Goal: Transaction & Acquisition: Purchase product/service

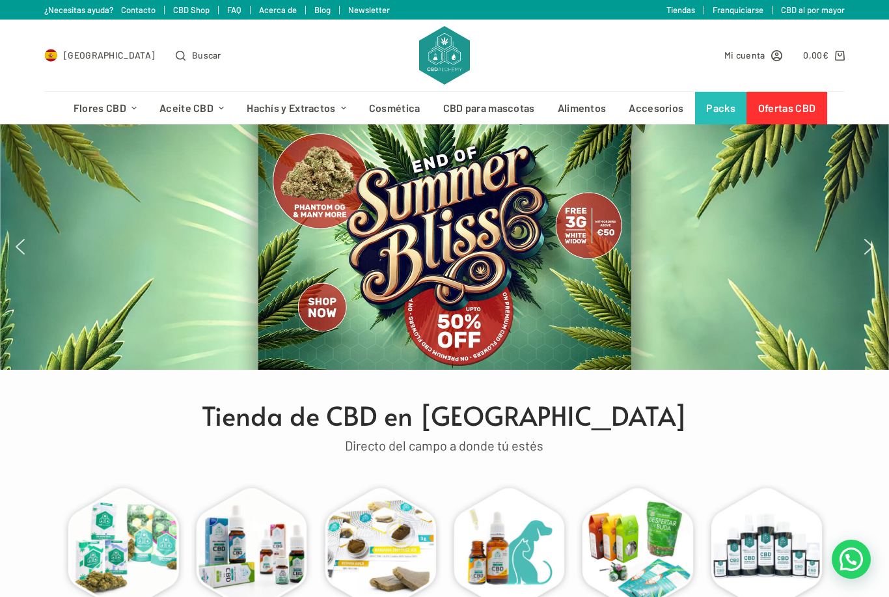
click at [748, 55] on span "Mi cuenta" at bounding box center [744, 54] width 41 height 15
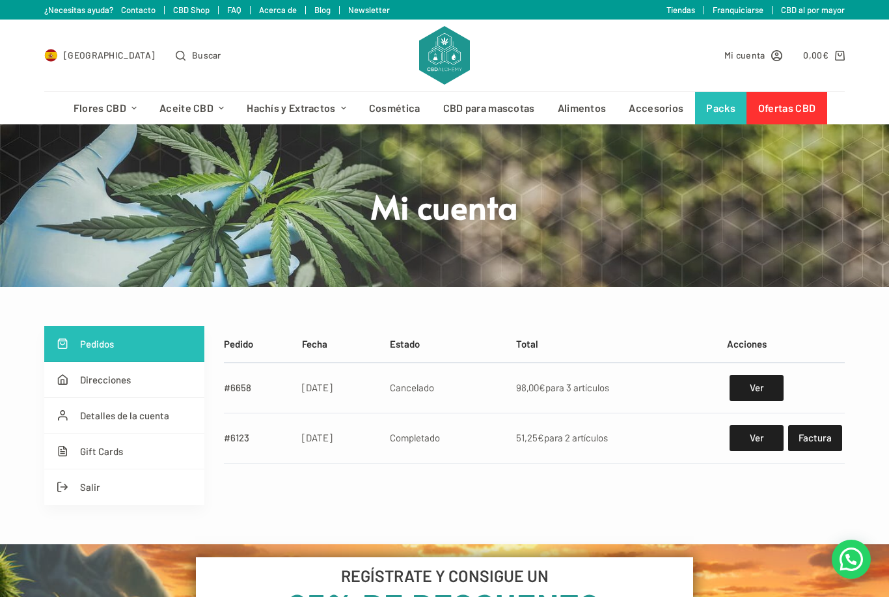
click at [140, 350] on link "Pedidos" at bounding box center [124, 344] width 160 height 36
click at [832, 53] on link "0,00 € 0" at bounding box center [823, 54] width 41 height 15
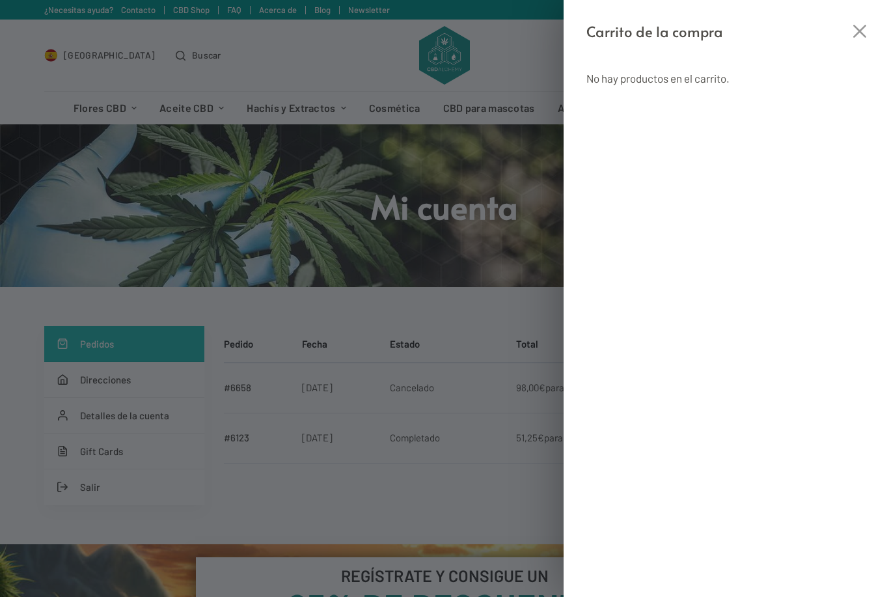
click at [863, 44] on div "No hay productos en el carrito." at bounding box center [725, 320] width 325 height 554
click at [859, 30] on icon "Cerrar el cajón del carrito" at bounding box center [859, 31] width 13 height 13
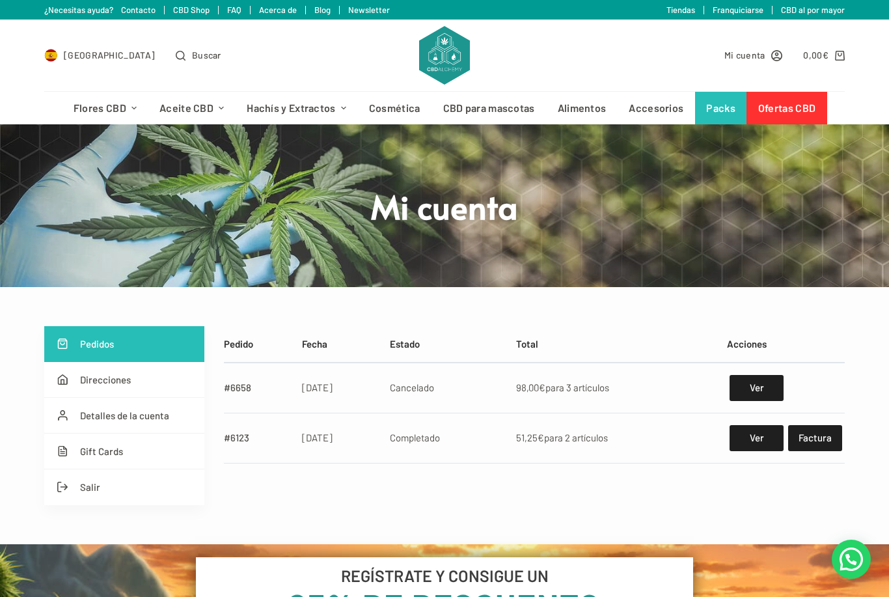
click at [790, 111] on link "Ofertas CBD" at bounding box center [786, 108] width 80 height 33
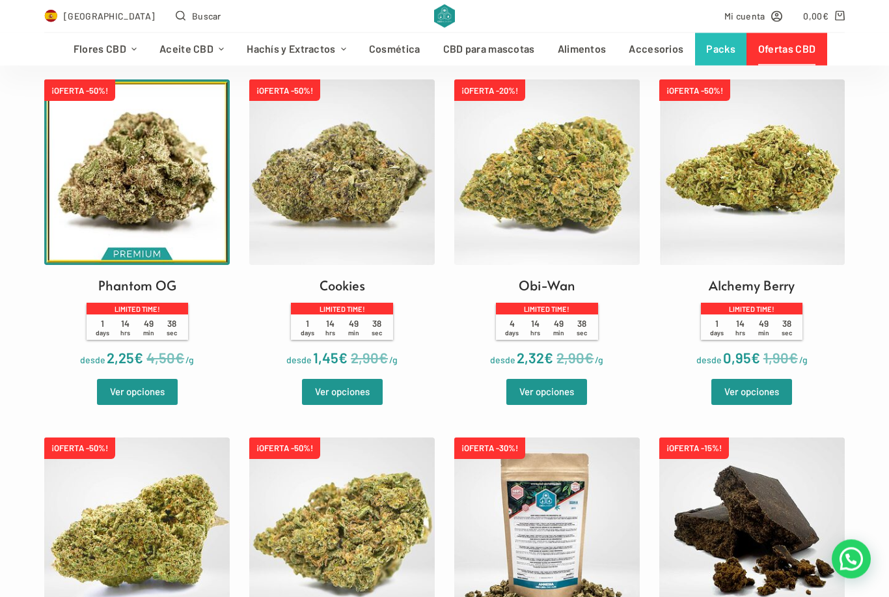
scroll to position [394, 0]
click at [547, 396] on link "Ver opciones" at bounding box center [546, 392] width 81 height 26
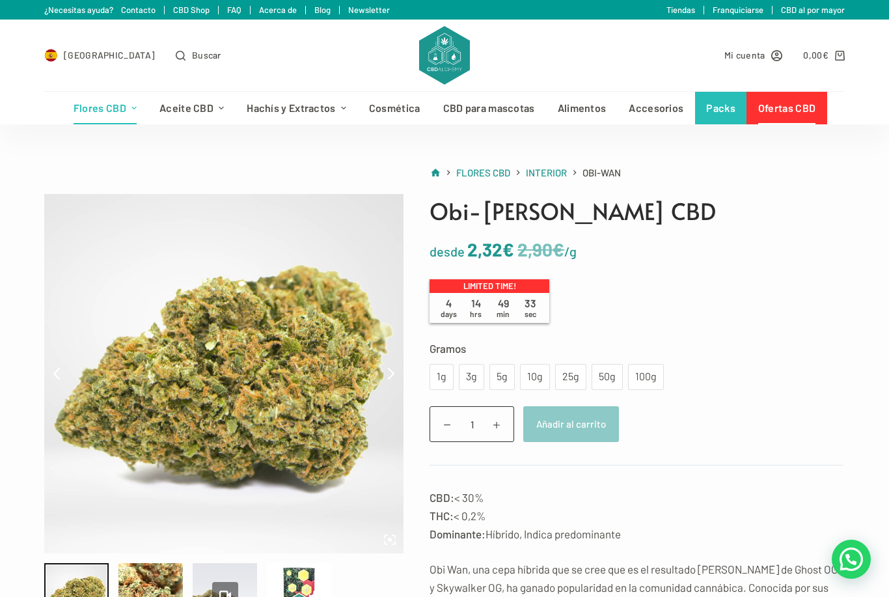
click at [528, 388] on form "Gramos Elige una opción 1g 3g 5g 10g 25g 50g 100g 1g 3g 5g 10g 25g 50g 100g Lim…" at bounding box center [636, 402] width 414 height 127
click at [539, 372] on div "10g" at bounding box center [535, 376] width 14 height 17
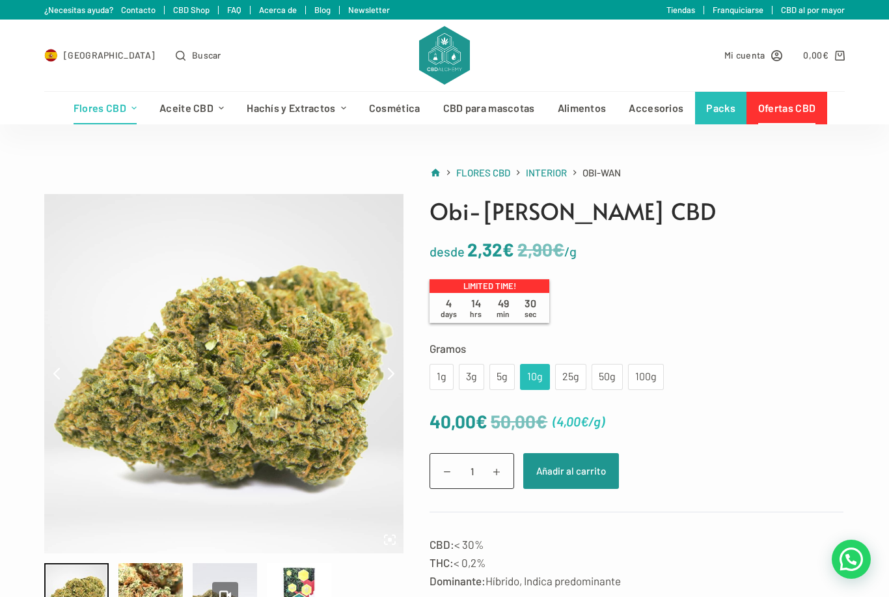
click at [580, 477] on button "Añadir al carrito" at bounding box center [571, 471] width 96 height 36
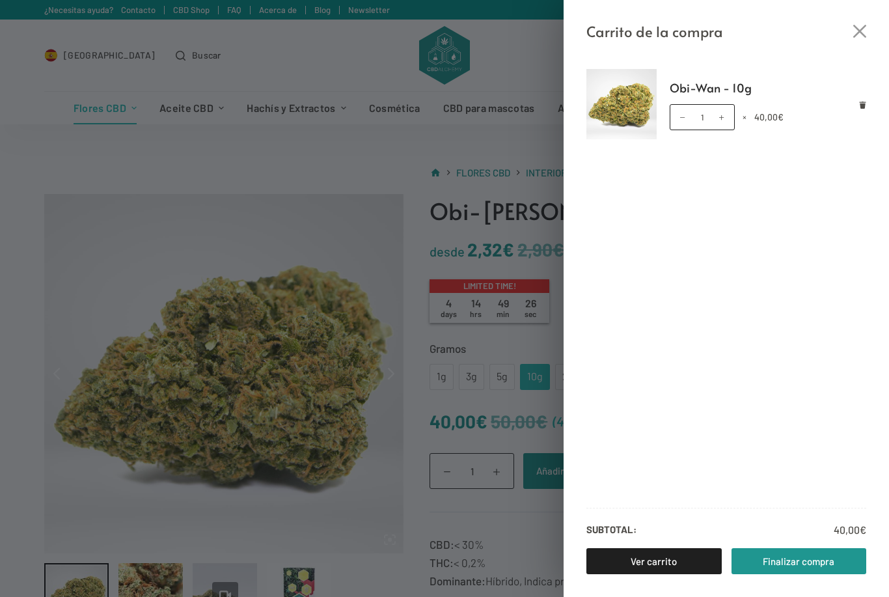
click at [659, 560] on link "Ver carrito" at bounding box center [653, 561] width 135 height 26
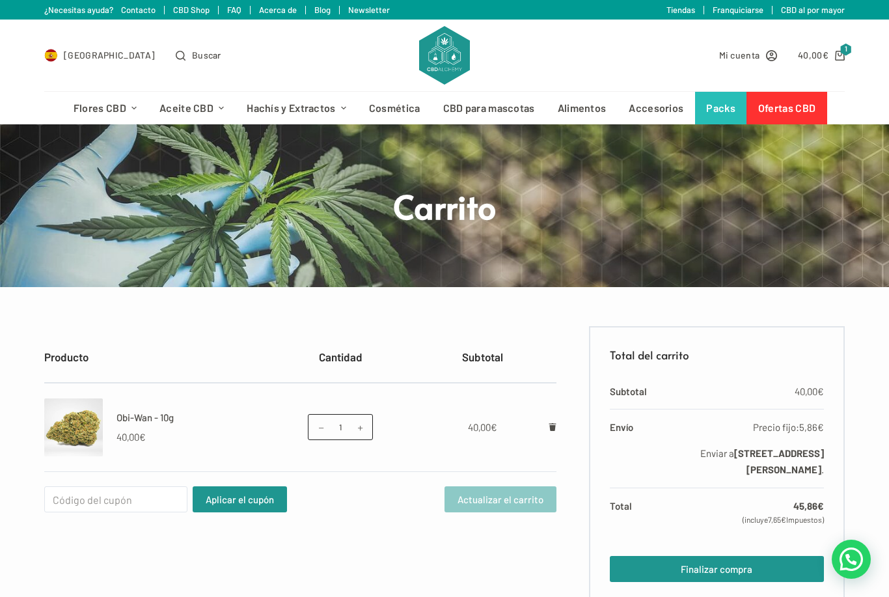
click at [786, 106] on link "Ofertas CBD" at bounding box center [786, 108] width 80 height 33
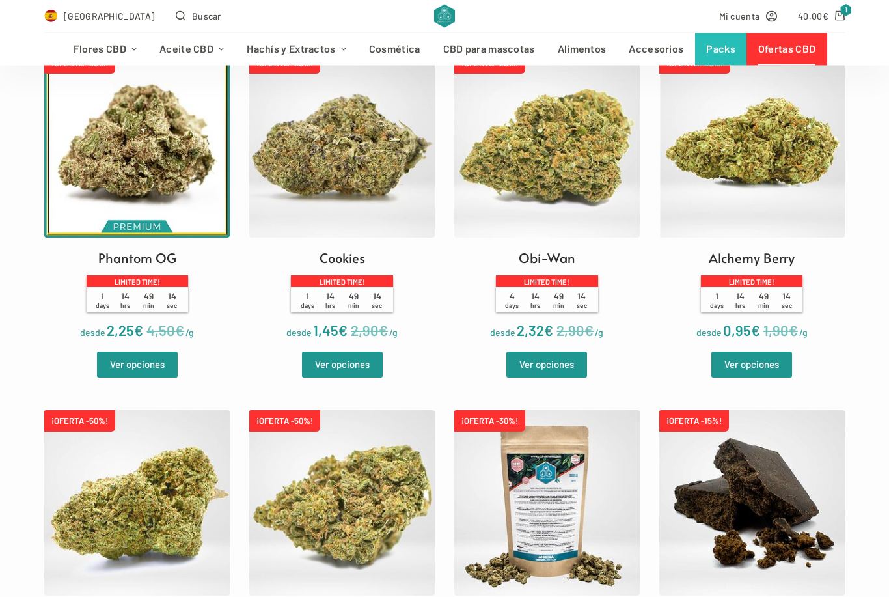
scroll to position [422, 0]
click at [762, 375] on link "Ver opciones" at bounding box center [751, 364] width 81 height 26
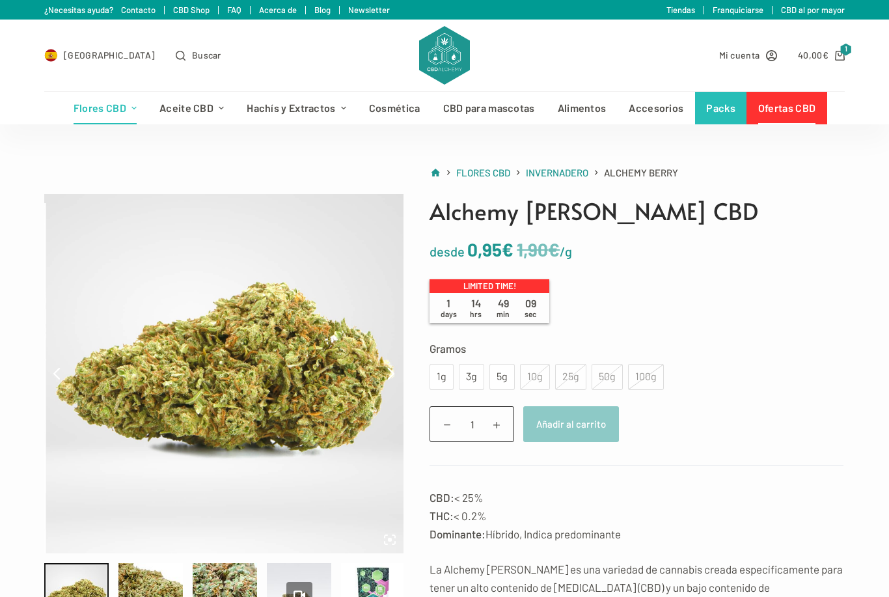
click at [507, 379] on div "5g" at bounding box center [501, 377] width 25 height 26
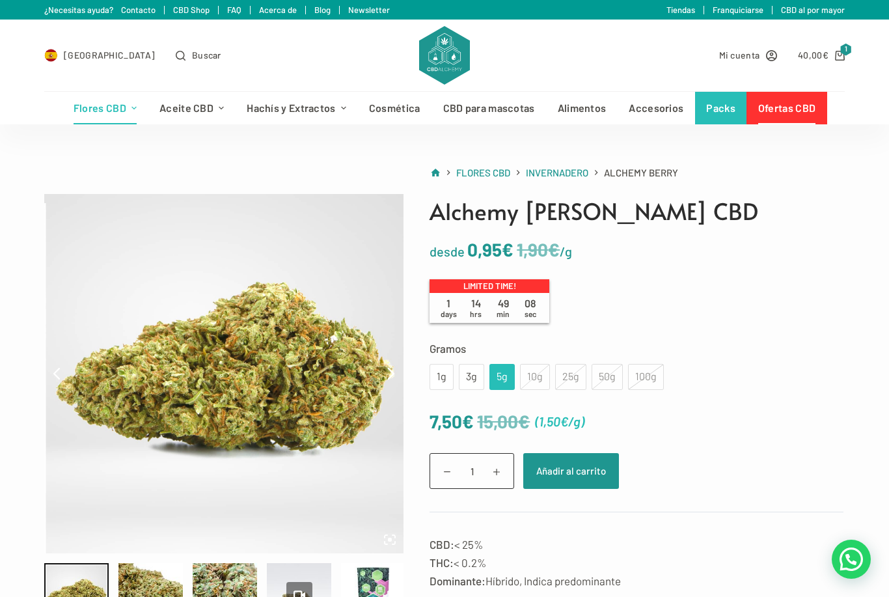
click at [504, 475] on span at bounding box center [497, 471] width 20 height 20
type input "2"
click at [601, 478] on button "Añadir al carrito" at bounding box center [571, 471] width 96 height 36
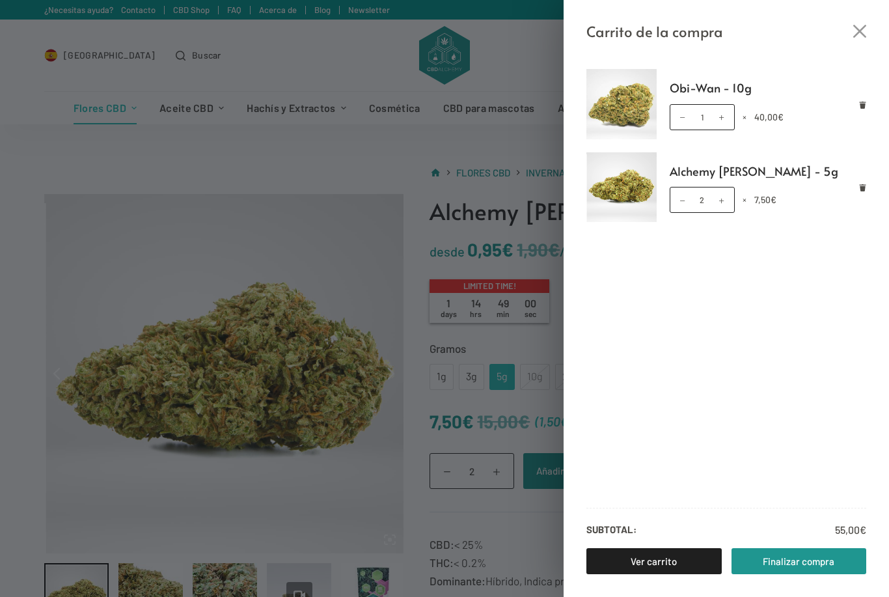
click at [863, 27] on icon "Cerrar el cajón del carrito" at bounding box center [859, 31] width 13 height 13
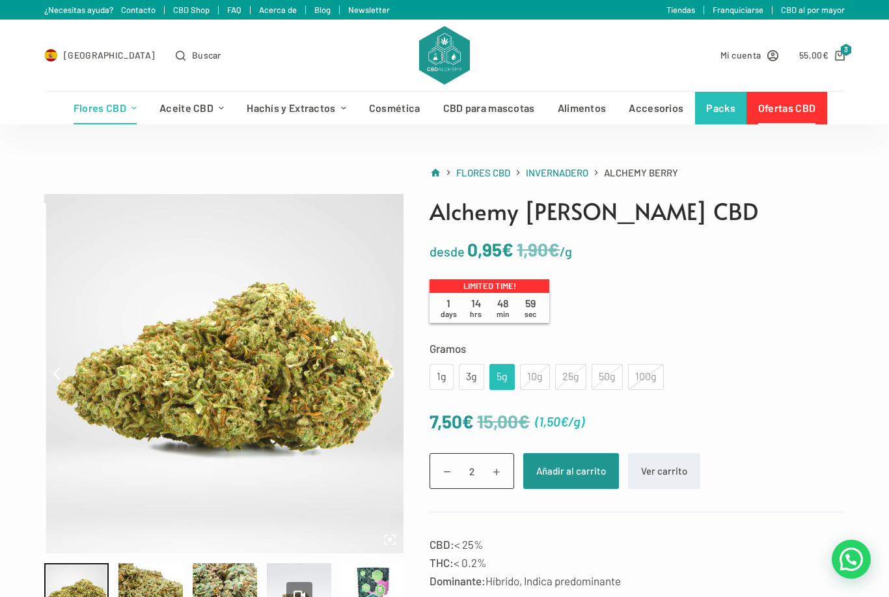
click at [793, 105] on link "Ofertas CBD" at bounding box center [786, 108] width 80 height 33
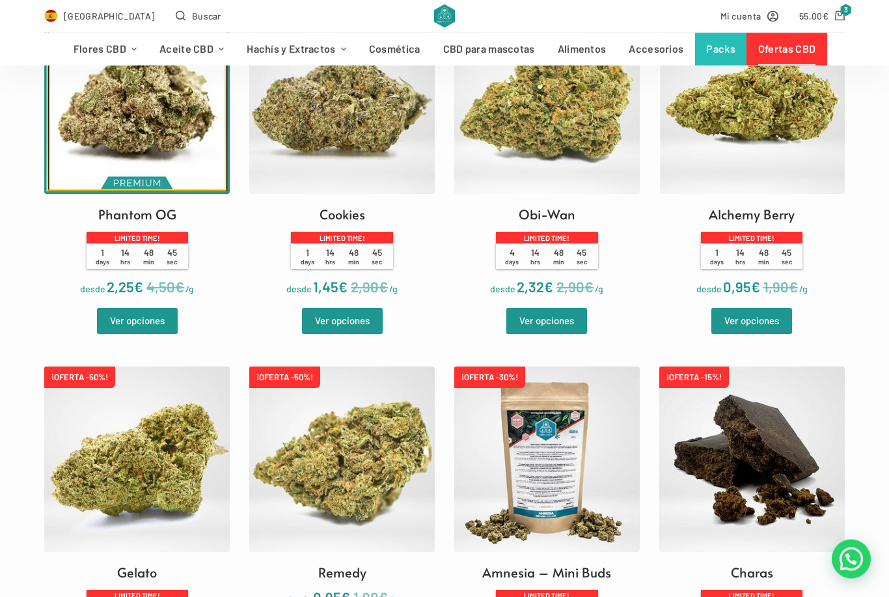
scroll to position [465, 0]
click at [349, 331] on link "Ver opciones" at bounding box center [342, 321] width 81 height 26
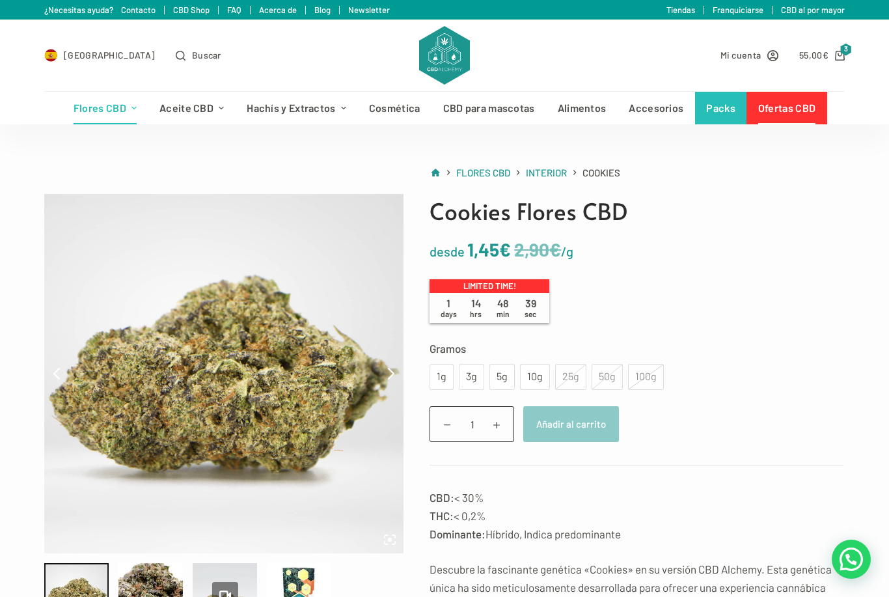
click at [530, 380] on div "10g" at bounding box center [535, 376] width 14 height 17
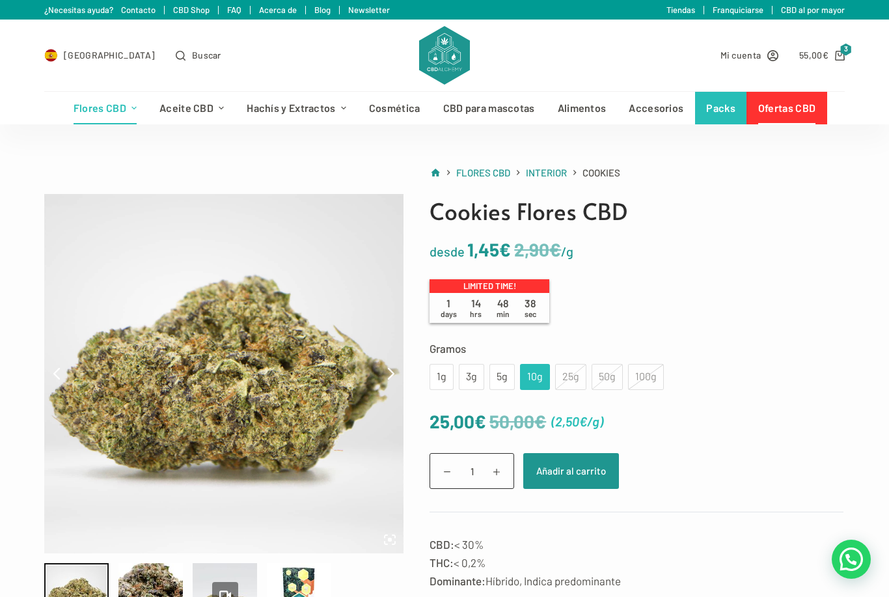
click at [500, 382] on div "5g" at bounding box center [502, 376] width 10 height 17
click at [578, 480] on button "Añadir al carrito" at bounding box center [571, 471] width 96 height 36
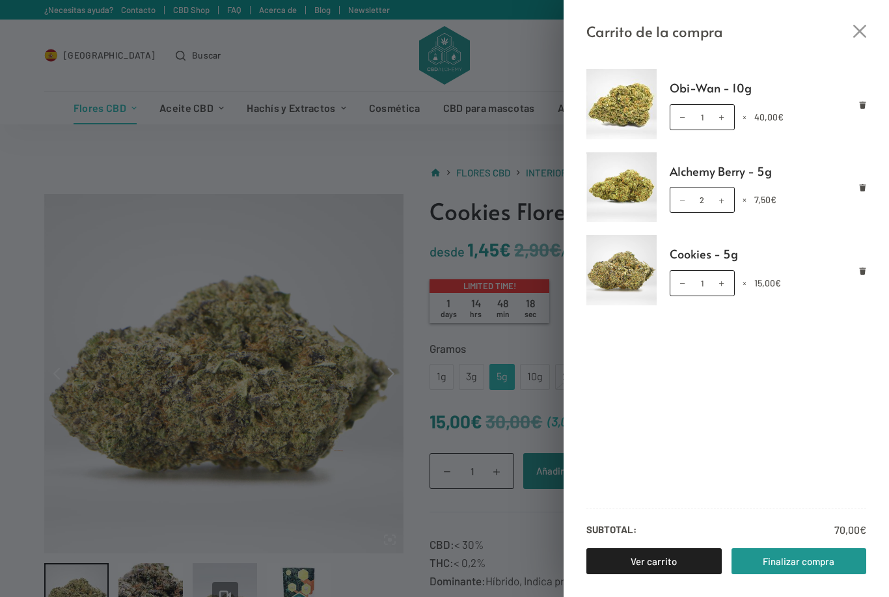
click at [357, 523] on div "Carrito de la compra Obi-Wan - 10g Obi-Wan - 10g cantidad 1 × 40,00 € Alchemy B…" at bounding box center [444, 298] width 889 height 597
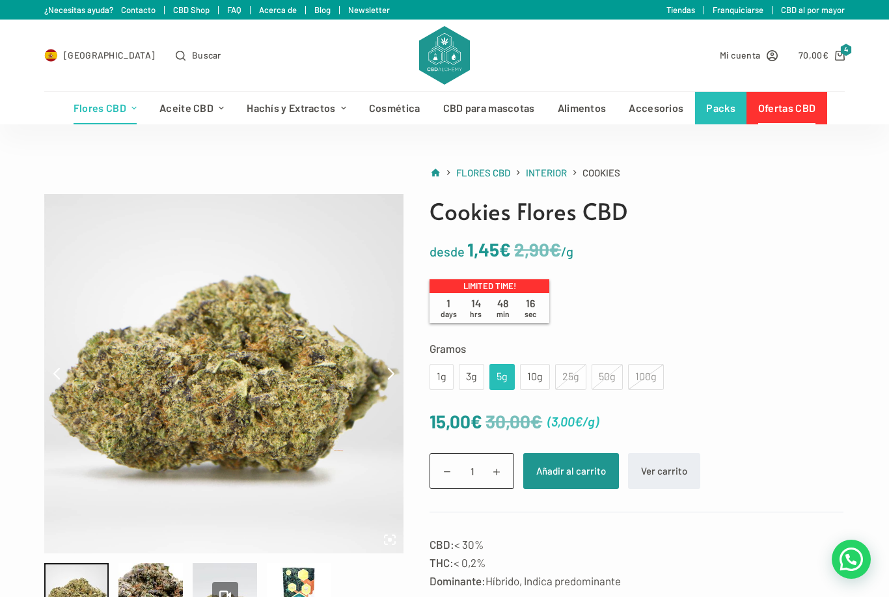
click at [794, 118] on link "Ofertas CBD" at bounding box center [786, 108] width 80 height 33
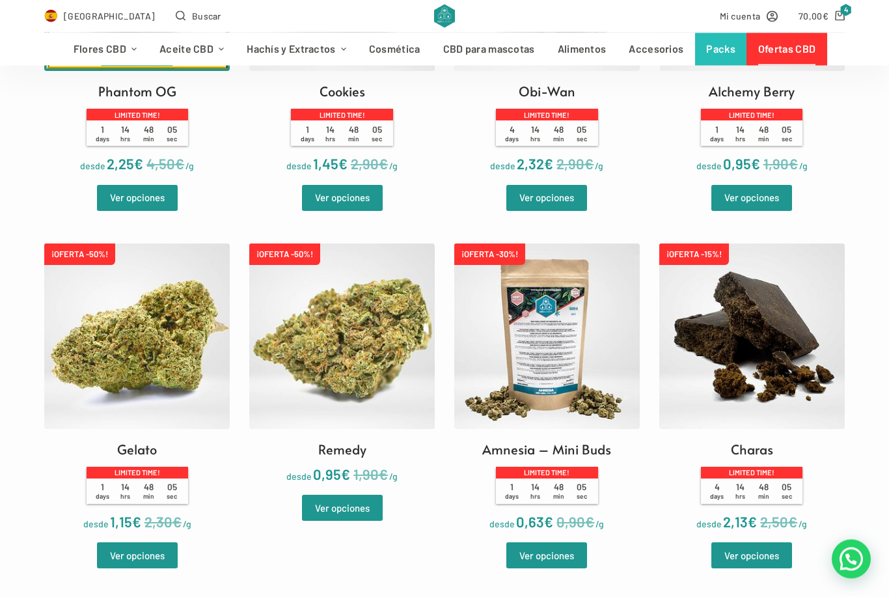
scroll to position [588, 0]
click at [145, 568] on link "Ver opciones" at bounding box center [137, 555] width 81 height 26
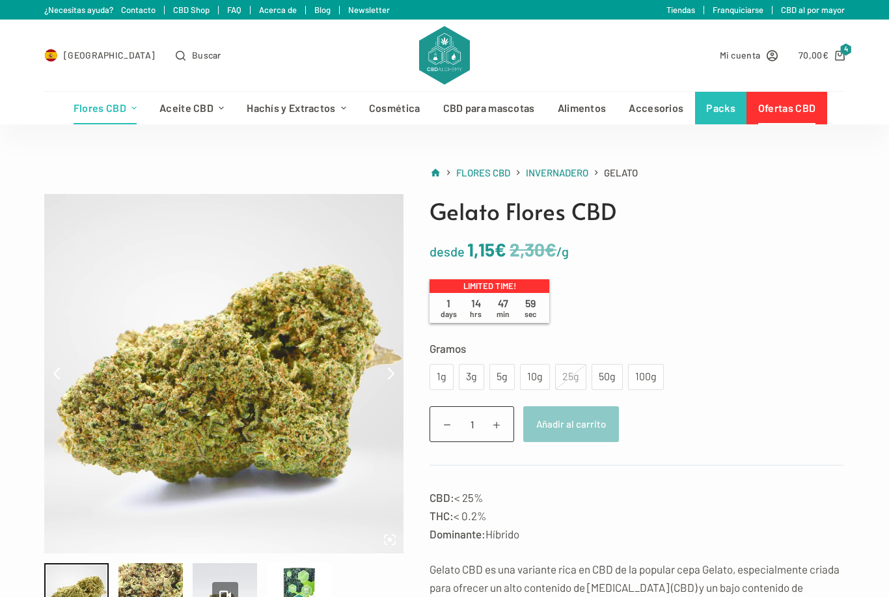
click at [506, 380] on div "5g" at bounding box center [502, 376] width 10 height 17
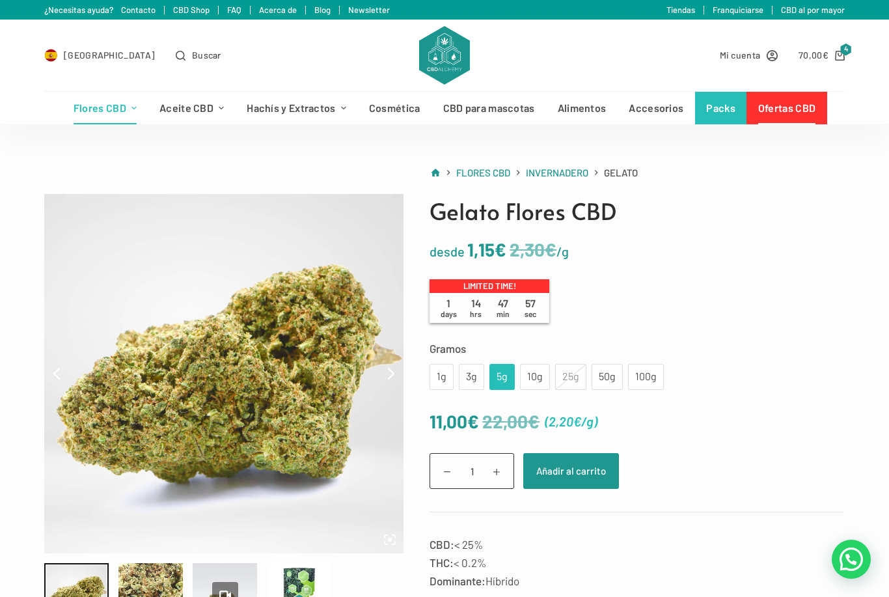
click at [543, 377] on div "10g" at bounding box center [535, 377] width 30 height 26
click at [505, 380] on div "5g" at bounding box center [502, 376] width 10 height 17
click at [575, 474] on button "Añadir al carrito" at bounding box center [571, 471] width 96 height 36
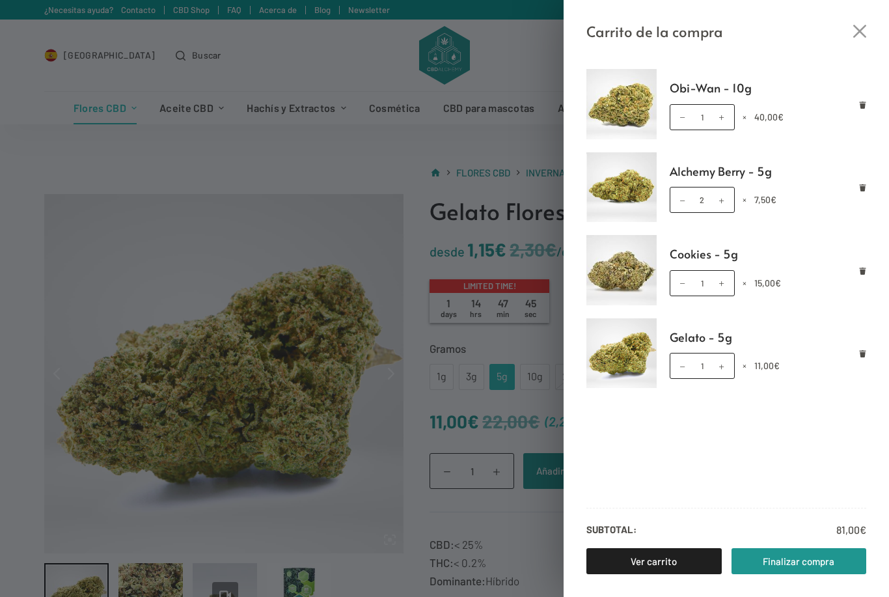
click at [792, 569] on link "Finalizar compra" at bounding box center [798, 561] width 135 height 26
click at [725, 113] on span at bounding box center [721, 117] width 14 height 14
type input "2"
click at [684, 115] on span at bounding box center [682, 117] width 14 height 14
type input "1"
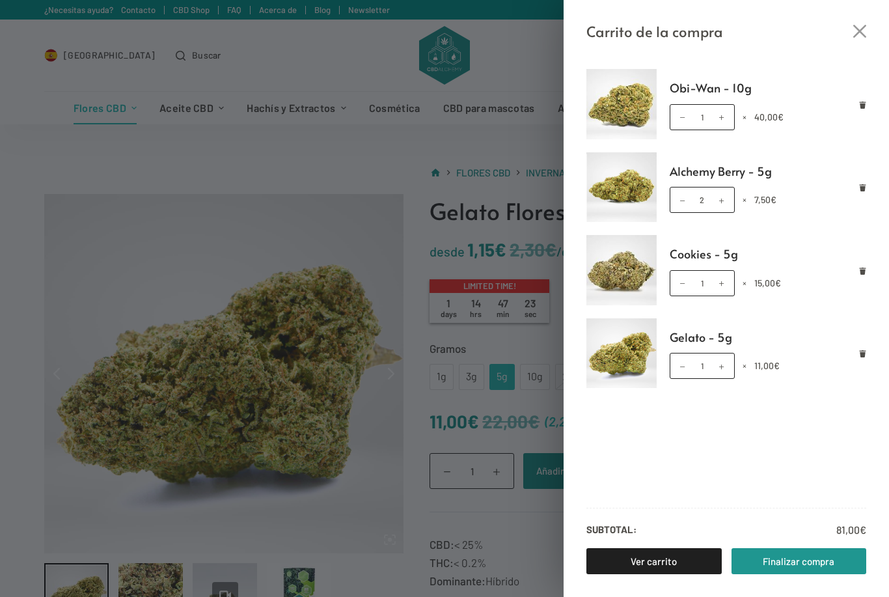
click at [863, 36] on icon "Cerrar el cajón del carrito" at bounding box center [859, 31] width 13 height 13
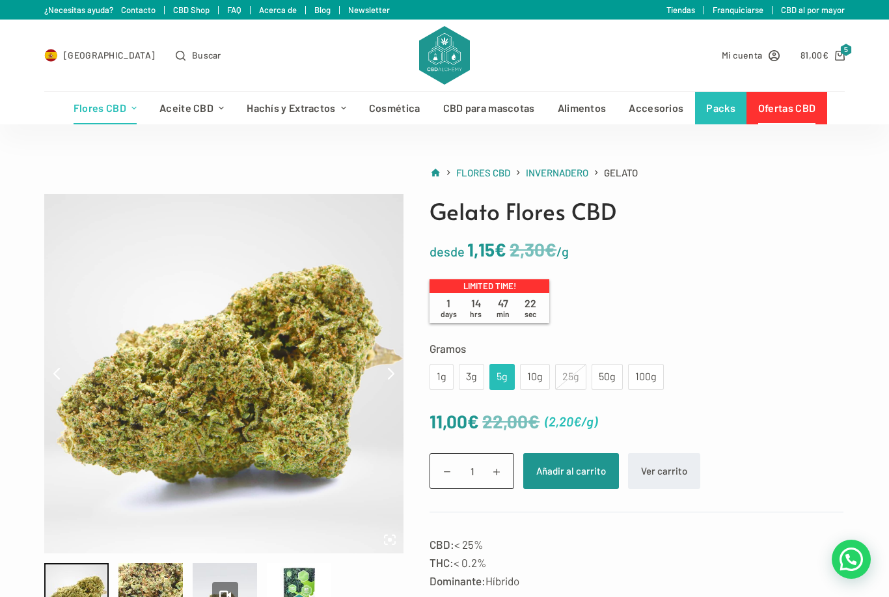
click at [791, 108] on link "Ofertas CBD" at bounding box center [786, 108] width 80 height 33
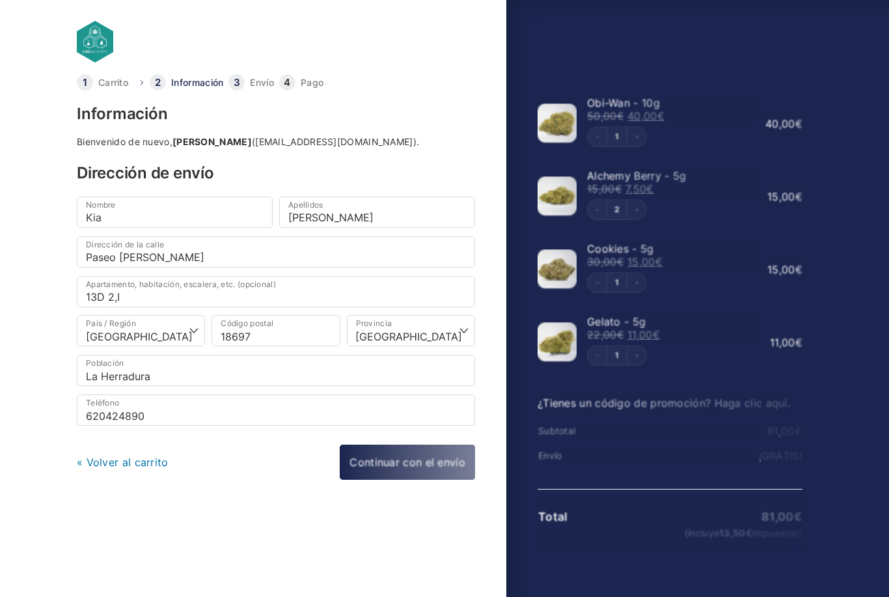
select select "GR"
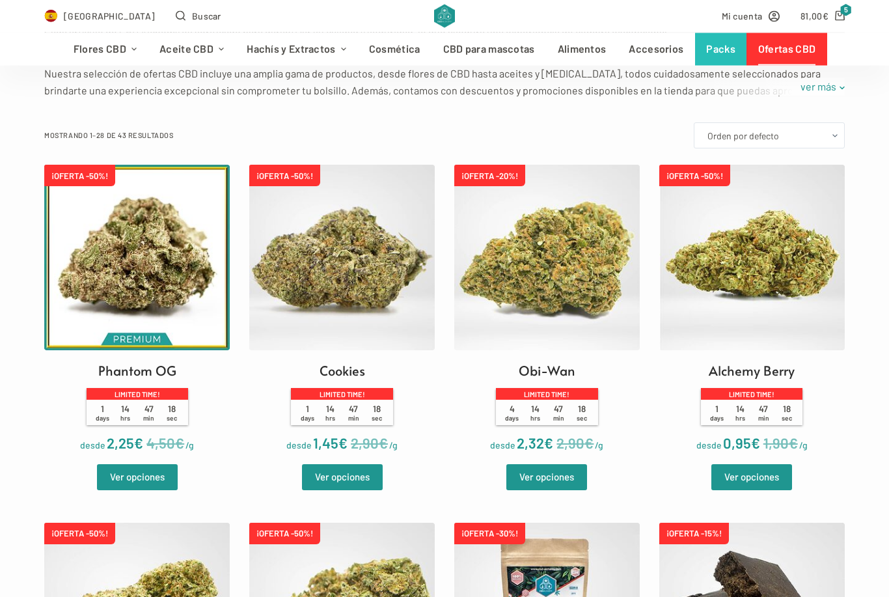
scroll to position [309, 0]
click at [552, 487] on link "Ver opciones" at bounding box center [546, 477] width 81 height 26
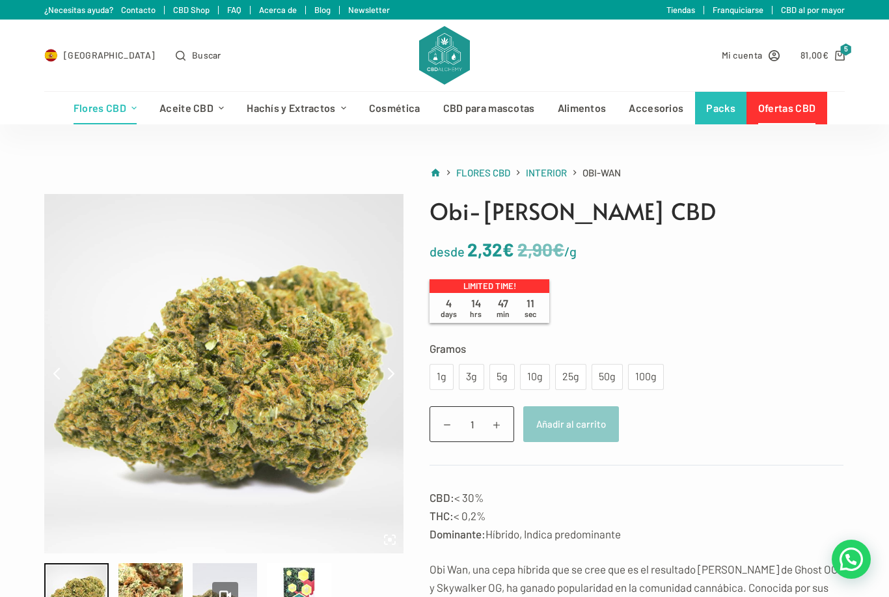
click at [563, 379] on div "25g" at bounding box center [571, 376] width 16 height 17
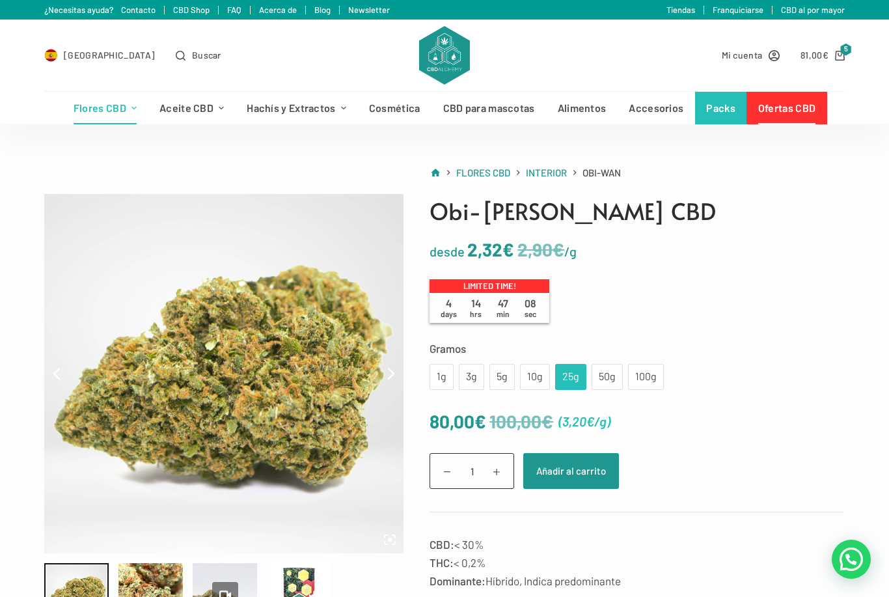
click at [539, 379] on div "10g" at bounding box center [535, 376] width 14 height 17
click at [448, 380] on div "1g" at bounding box center [441, 377] width 24 height 26
click at [588, 478] on button "Añadir al carrito" at bounding box center [571, 471] width 96 height 36
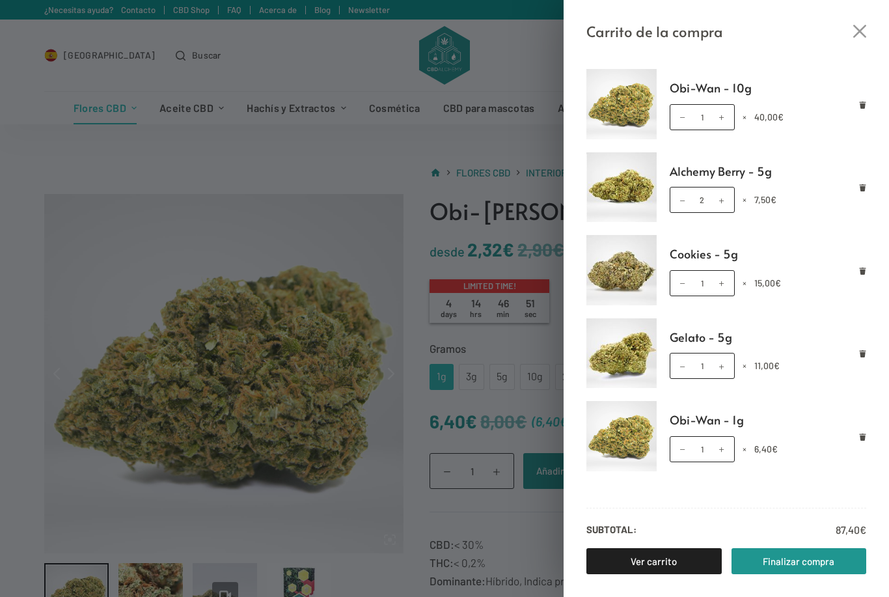
click at [327, 61] on div "Carrito de la compra Obi-Wan - 10g Obi-Wan - 10g cantidad 1 × 40,00 € Alchemy B…" at bounding box center [444, 298] width 889 height 597
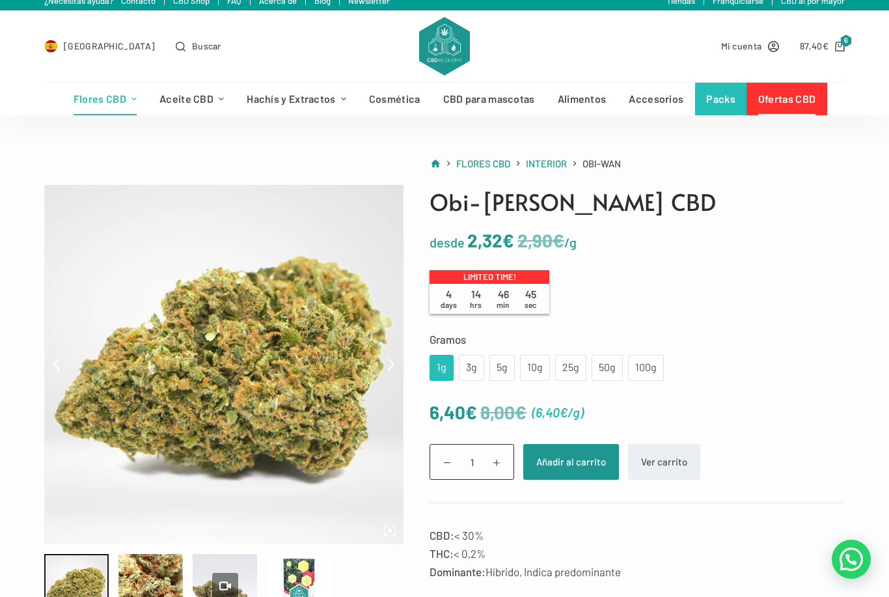
scroll to position [8, 0]
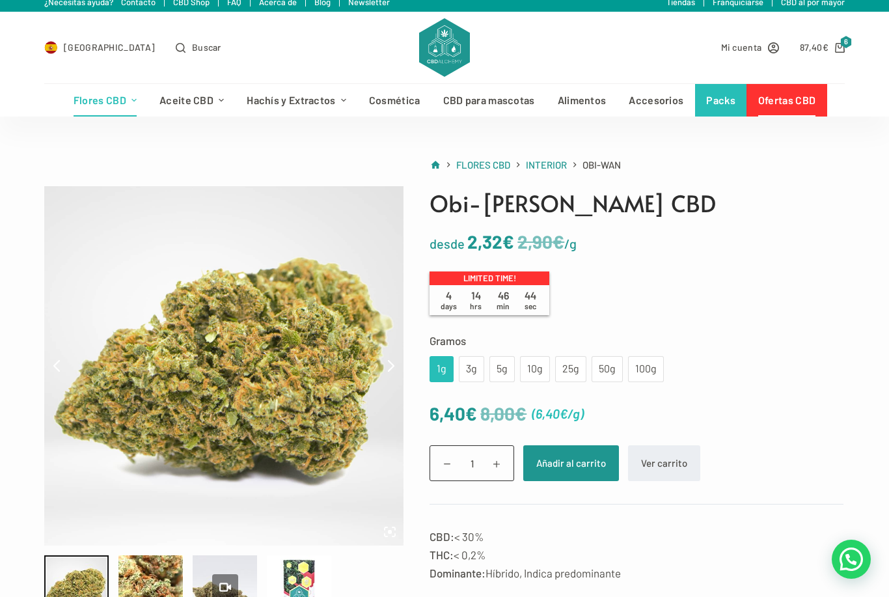
click at [454, 467] on span at bounding box center [447, 463] width 20 height 20
click at [449, 463] on span at bounding box center [447, 463] width 20 height 20
click at [850, 41] on span "6" at bounding box center [846, 42] width 12 height 12
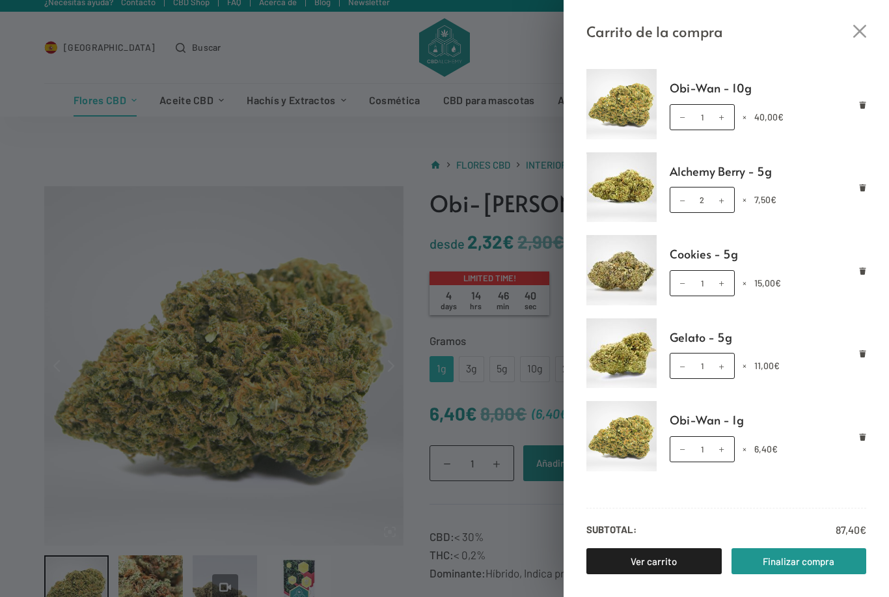
click at [681, 447] on span at bounding box center [682, 449] width 14 height 14
type input "0"
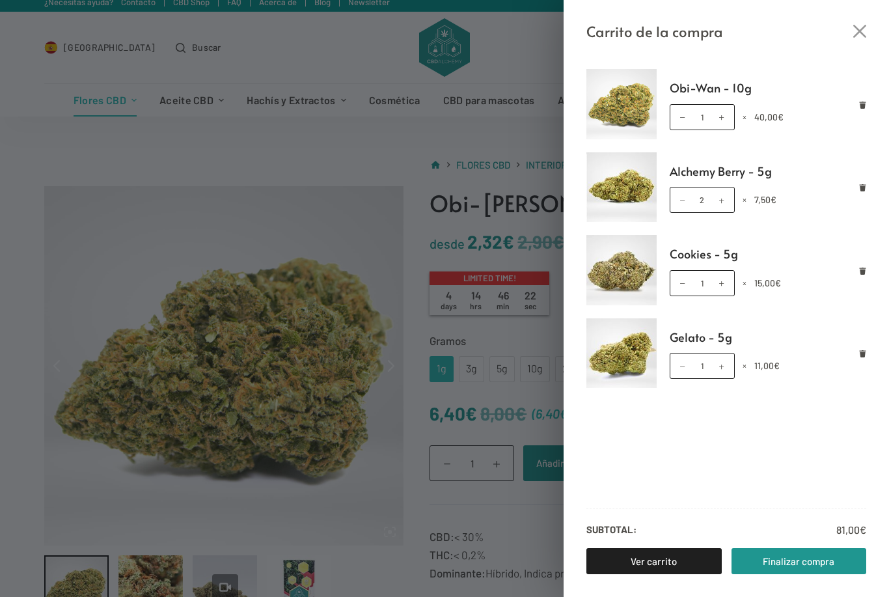
click at [721, 198] on span at bounding box center [721, 200] width 14 height 14
type input "3"
click at [798, 574] on link "Finalizar compra" at bounding box center [798, 561] width 135 height 26
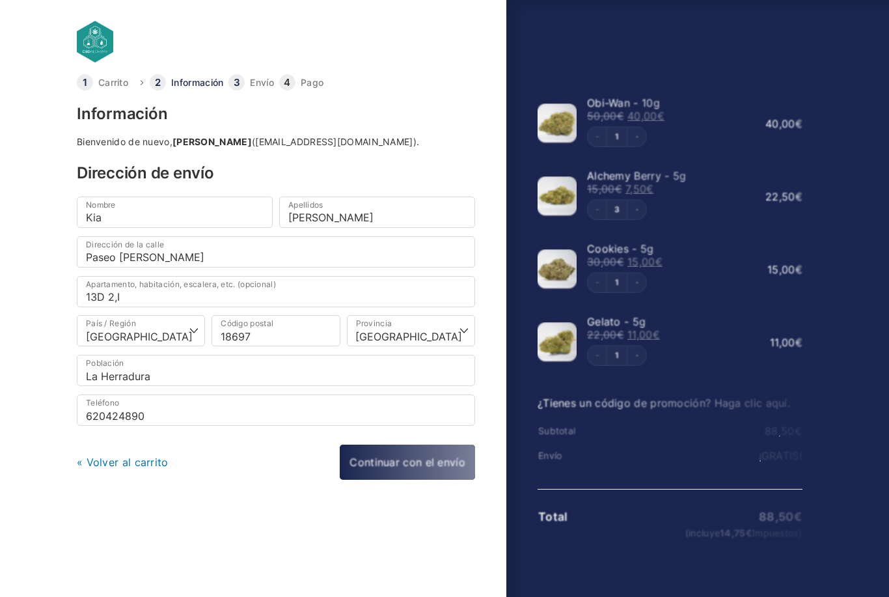
select select "GR"
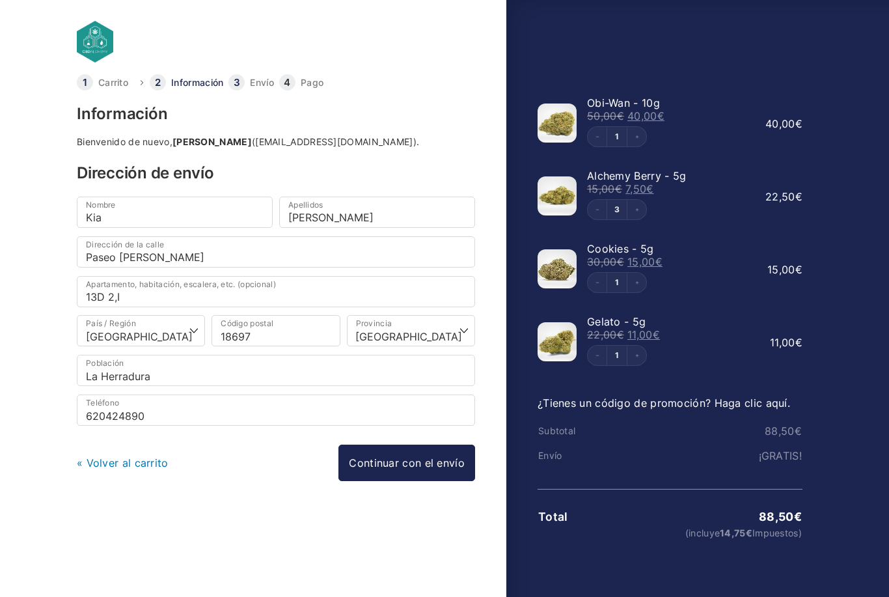
click at [429, 458] on link "Continuar con el envío" at bounding box center [406, 462] width 137 height 36
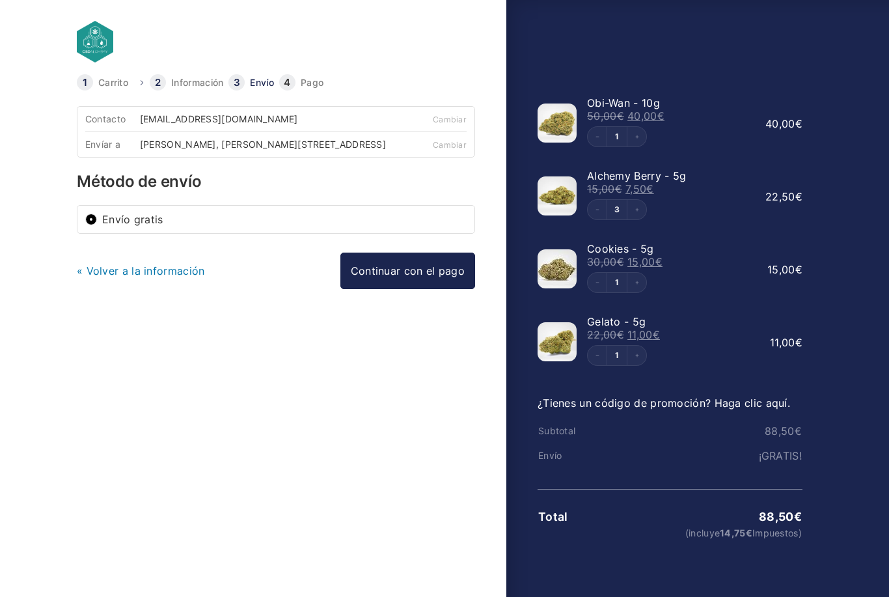
click at [392, 282] on link "Continuar con el pago" at bounding box center [407, 270] width 135 height 36
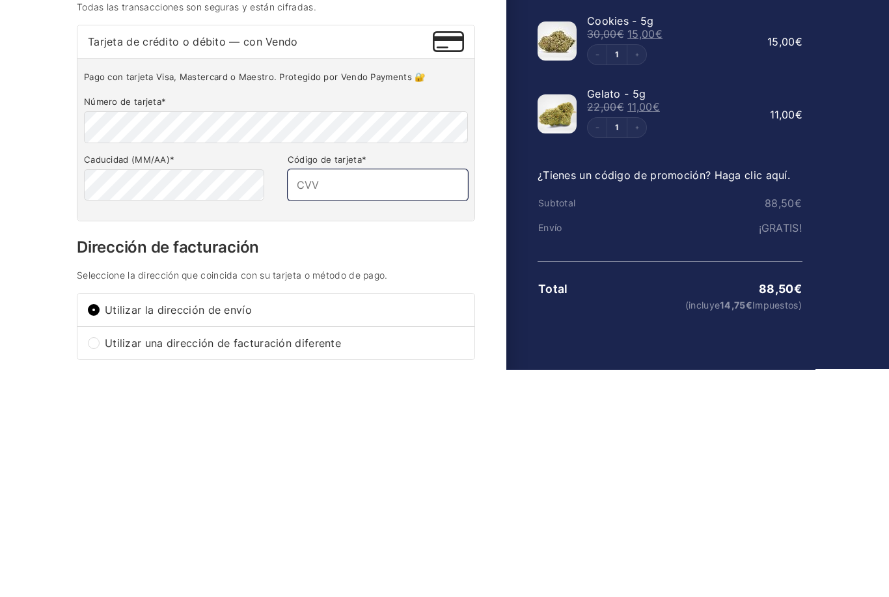
type input "471"
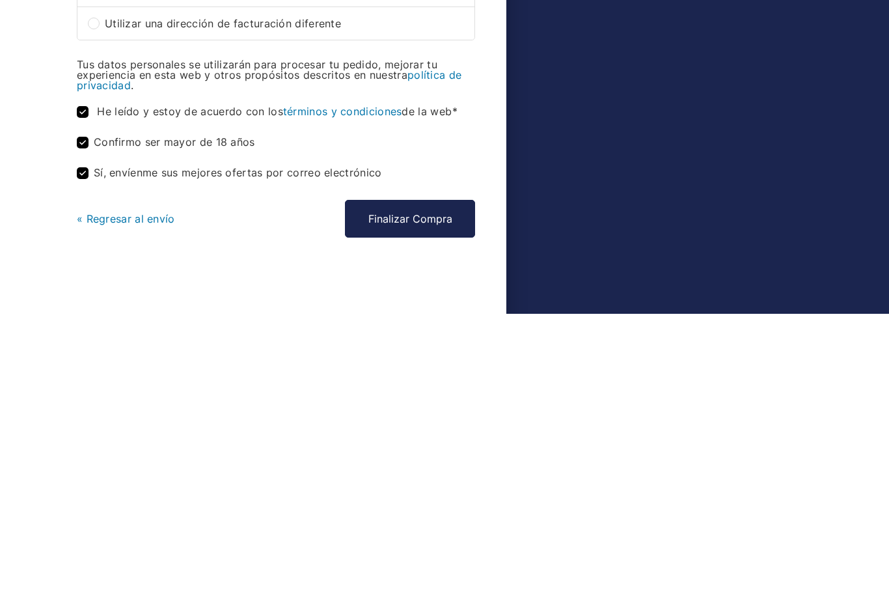
click at [417, 483] on button "Finalizar Compra" at bounding box center [410, 502] width 130 height 38
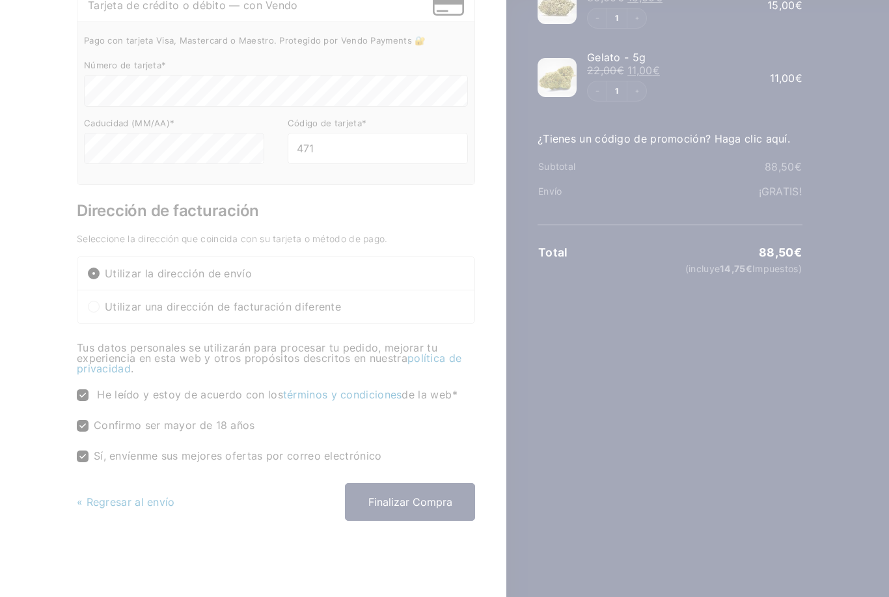
scroll to position [271, 0]
